Goal: Check status

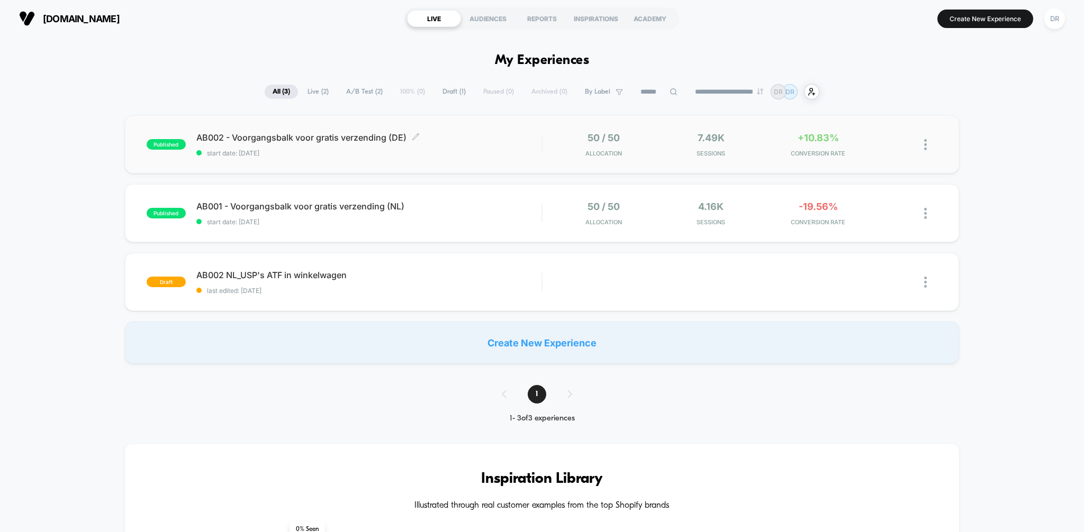
click at [502, 150] on span "start date: [DATE]" at bounding box center [369, 153] width 346 height 8
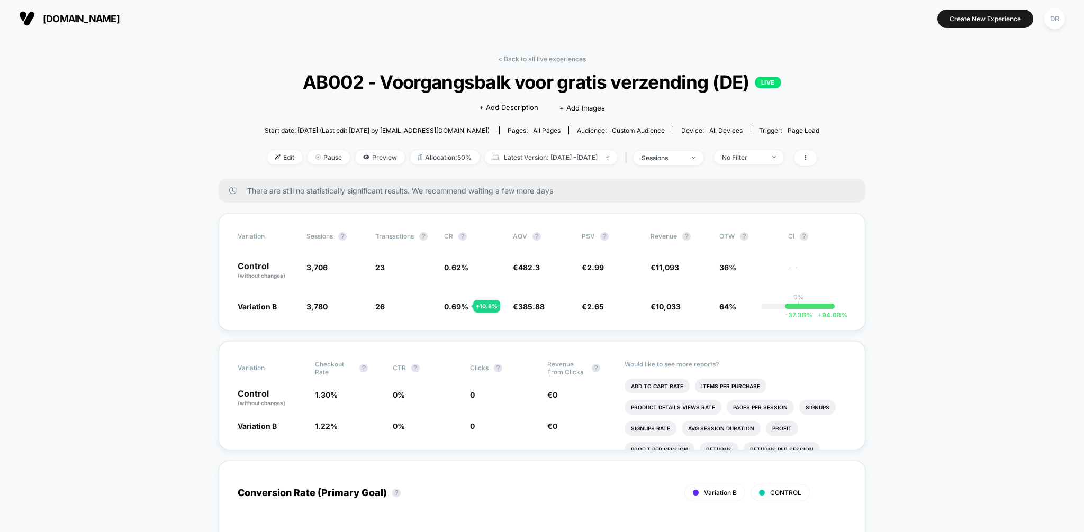
click at [444, 191] on span "There are still no statistically significant results. We recommend waiting a fe…" at bounding box center [545, 190] width 597 height 9
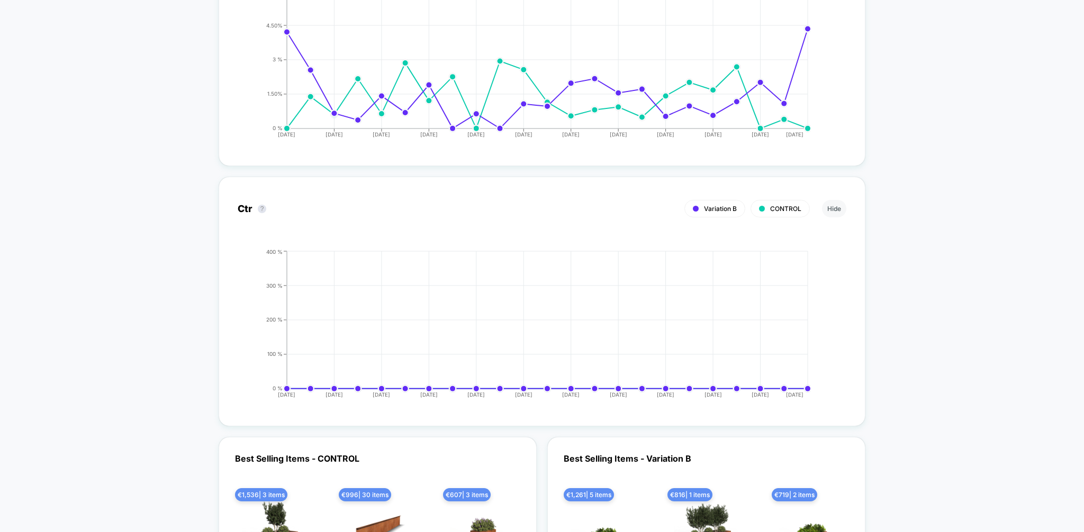
scroll to position [2128, 0]
